Goal: Task Accomplishment & Management: Manage account settings

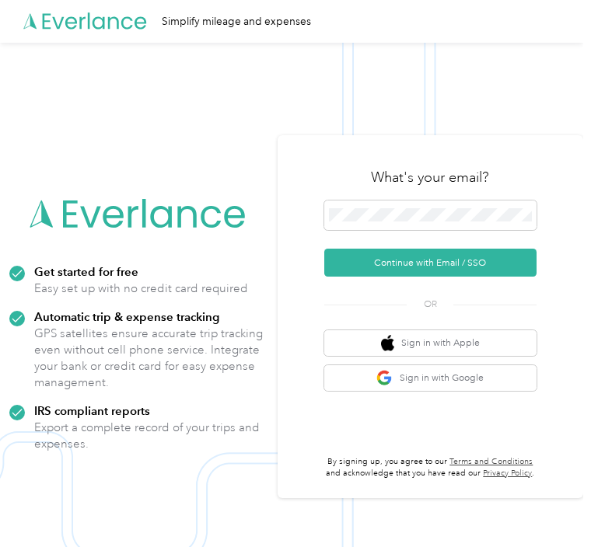
click at [445, 277] on button "Continue with Email / SSO" at bounding box center [430, 263] width 212 height 28
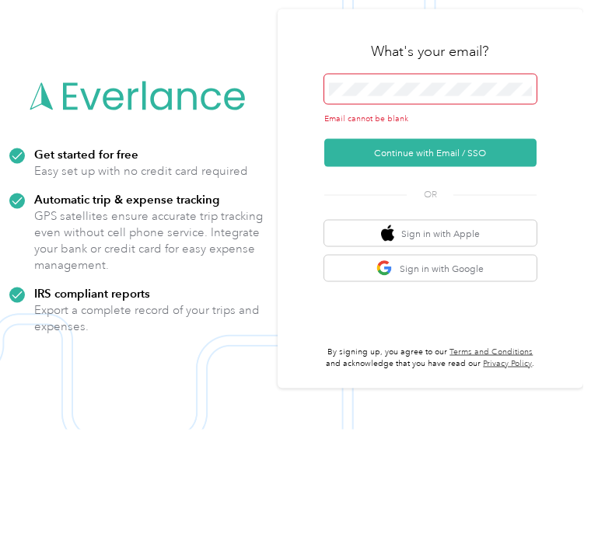
click at [583, 164] on div "What's your email? Email cannot be blank Continue with Email / SSO OR Sign in w…" at bounding box center [429, 316] width 305 height 379
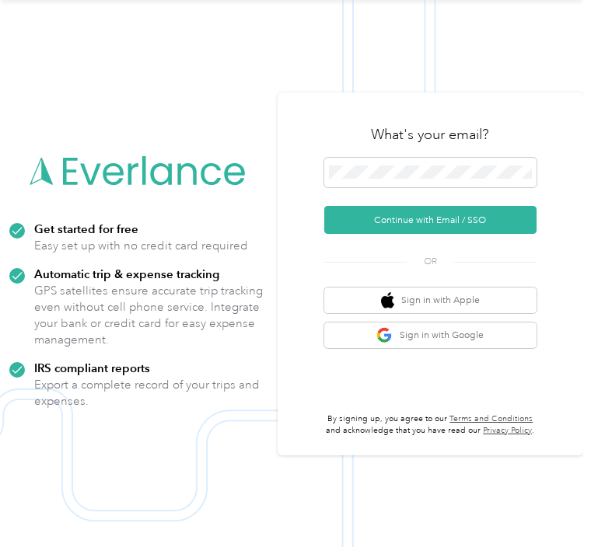
click at [471, 206] on button "Continue with Email / SSO" at bounding box center [430, 220] width 212 height 28
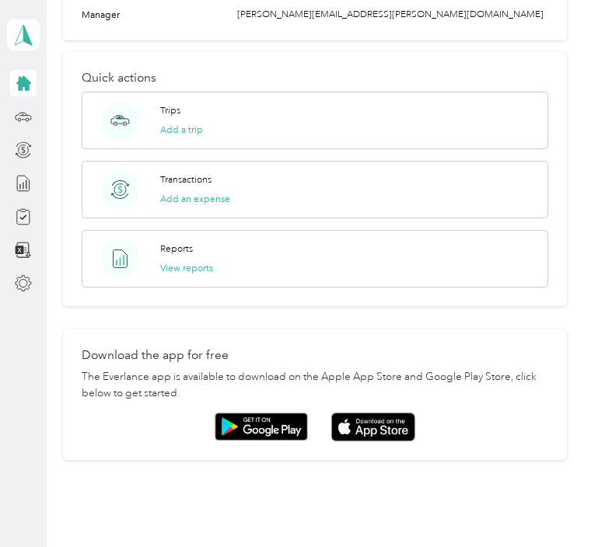
scroll to position [511, 0]
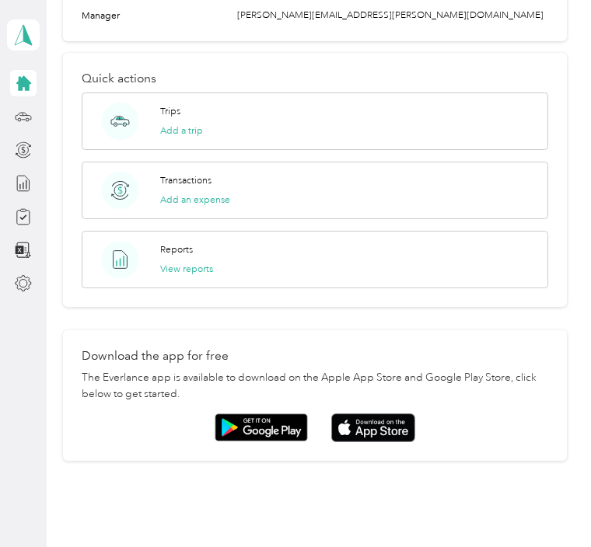
click at [374, 439] on img at bounding box center [373, 427] width 84 height 28
click at [254, 434] on img at bounding box center [260, 427] width 93 height 28
